Goal: Transaction & Acquisition: Book appointment/travel/reservation

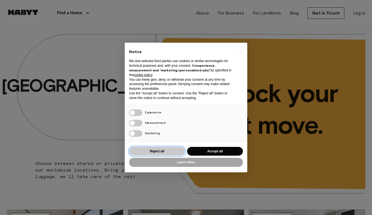
click at [165, 149] on button "Reject all" at bounding box center [157, 151] width 56 height 9
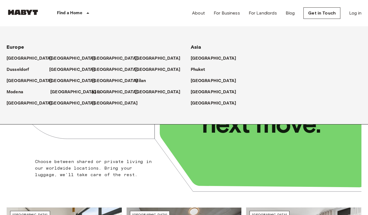
click at [60, 92] on p "[GEOGRAPHIC_DATA]" at bounding box center [73, 92] width 46 height 7
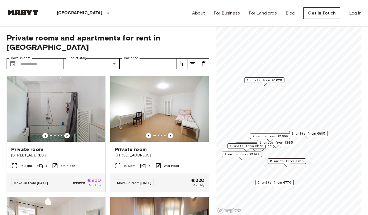
click at [309, 134] on span "1 units from €805" at bounding box center [308, 133] width 33 height 5
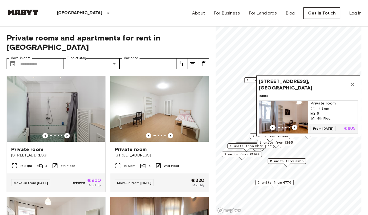
click at [352, 83] on icon "Map marker" at bounding box center [353, 85] width 4 height 4
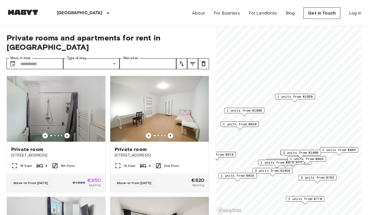
click at [294, 99] on div "Map marker" at bounding box center [295, 100] width 6 height 3
click at [295, 97] on span "1 units from €1020" at bounding box center [295, 96] width 35 height 5
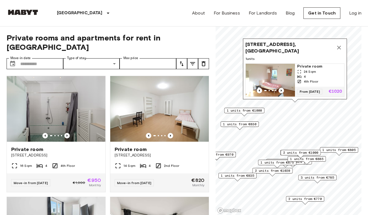
click at [247, 114] on div "Map marker" at bounding box center [244, 114] width 6 height 3
click at [241, 111] on span "1 units from €1000" at bounding box center [244, 110] width 35 height 5
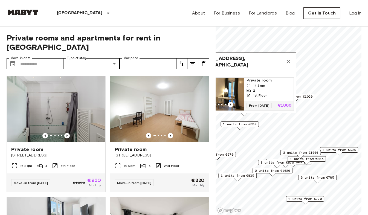
click at [243, 124] on span "1 units from €830" at bounding box center [239, 124] width 33 height 5
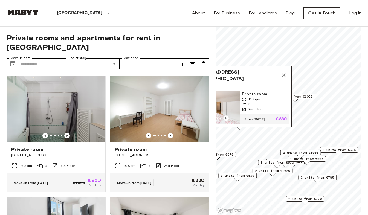
click at [237, 177] on span "1 units from €835" at bounding box center [237, 175] width 33 height 5
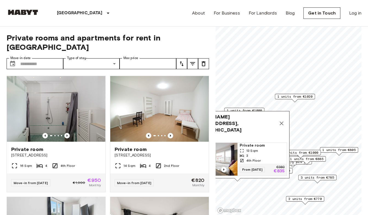
click at [282, 122] on icon "Map marker" at bounding box center [282, 124] width 4 height 4
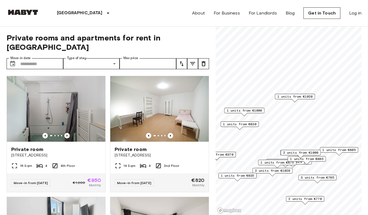
click at [275, 172] on span "2 units from €1020" at bounding box center [272, 170] width 35 height 5
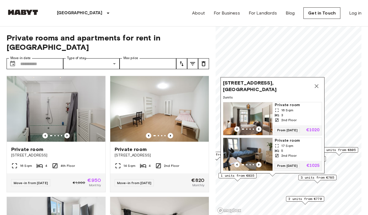
click at [318, 83] on icon "Map marker" at bounding box center [316, 86] width 7 height 7
